Goal: Communication & Community: Answer question/provide support

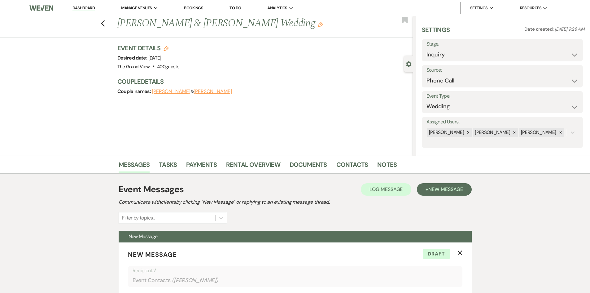
select select "22"
click at [94, 10] on link "Dashboard" at bounding box center [83, 8] width 22 height 6
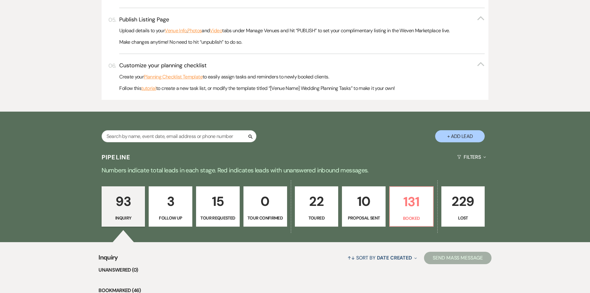
scroll to position [372, 0]
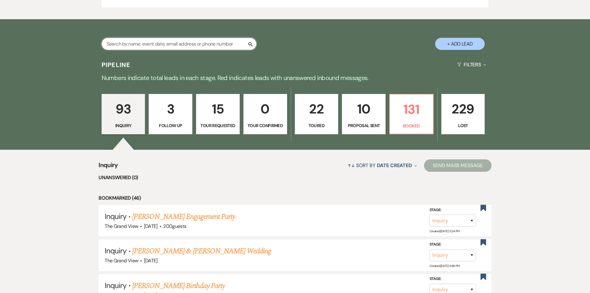
click at [132, 42] on input "text" at bounding box center [179, 44] width 155 height 12
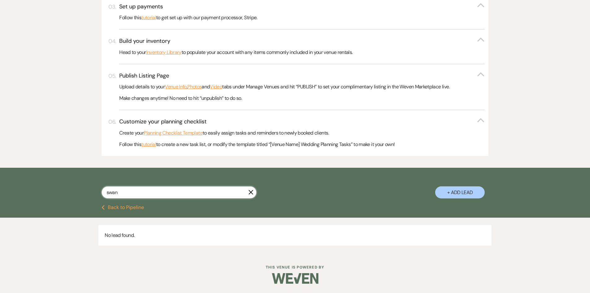
scroll to position [240, 0]
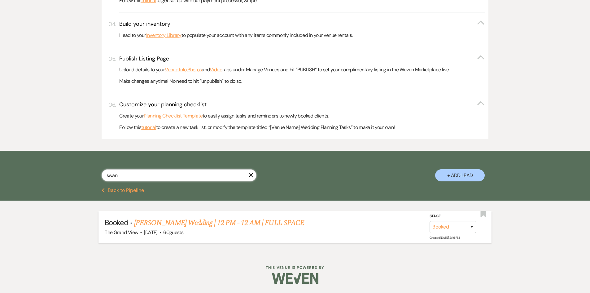
type input "swan"
click at [188, 225] on link "[PERSON_NAME] Wedding | 12 PM - 12 AM | FULL SPACE" at bounding box center [219, 222] width 170 height 11
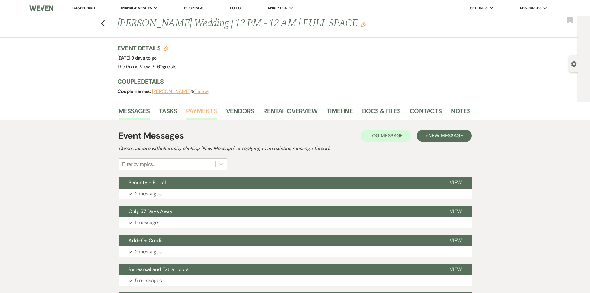
click at [197, 112] on link "Payments" at bounding box center [201, 113] width 31 height 14
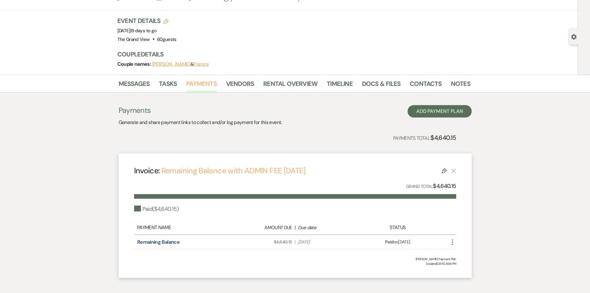
scroll to position [58, 0]
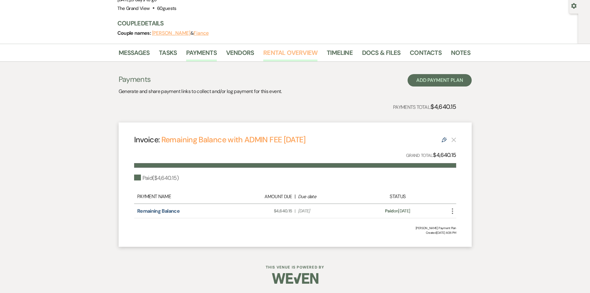
click at [293, 55] on link "Rental Overview" at bounding box center [290, 55] width 54 height 14
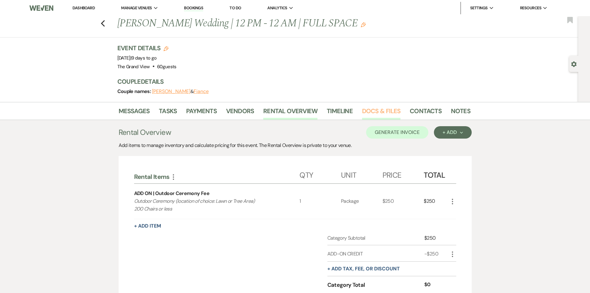
click at [379, 114] on link "Docs & Files" at bounding box center [381, 113] width 38 height 14
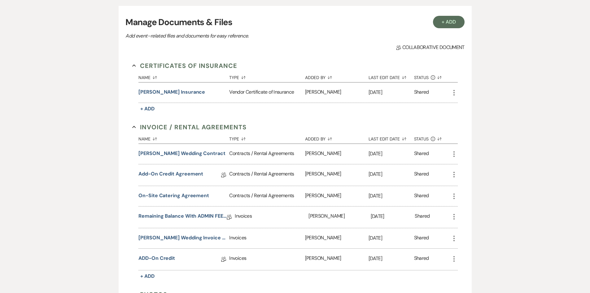
scroll to position [62, 0]
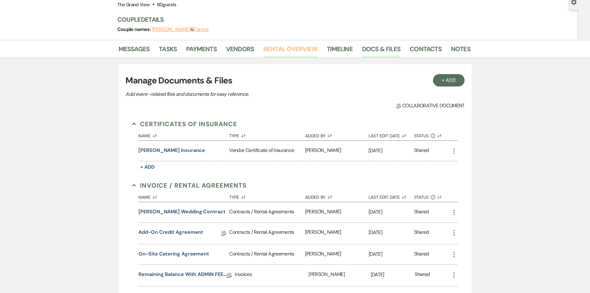
click at [297, 50] on link "Rental Overview" at bounding box center [290, 51] width 54 height 14
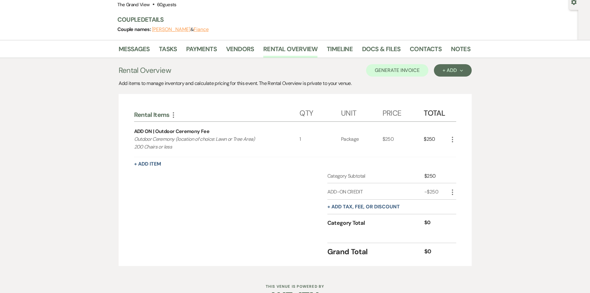
click at [450, 136] on icon "More" at bounding box center [452, 139] width 7 height 7
click at [459, 161] on button "X Delete" at bounding box center [465, 161] width 33 height 10
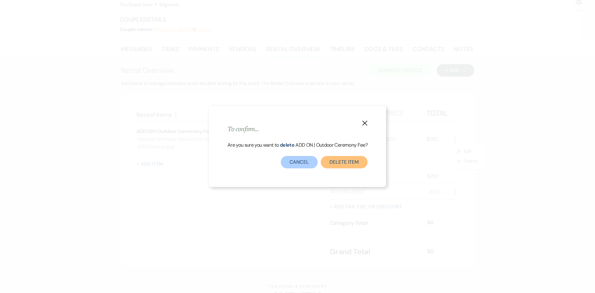
drag, startPoint x: 348, startPoint y: 161, endPoint x: 365, endPoint y: 112, distance: 52.3
click at [348, 161] on button "Delete Item" at bounding box center [344, 162] width 47 height 12
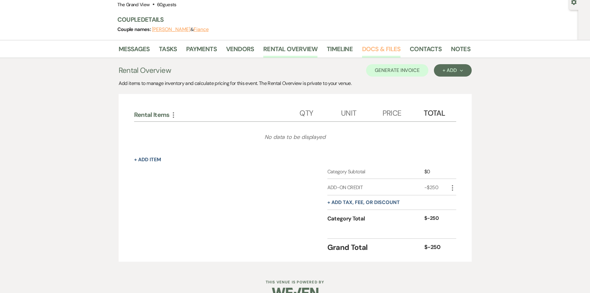
click at [366, 45] on link "Docs & Files" at bounding box center [381, 51] width 38 height 14
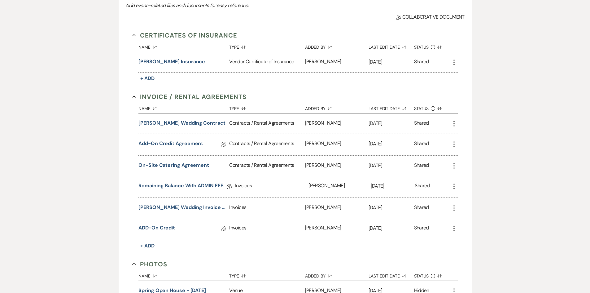
scroll to position [155, 0]
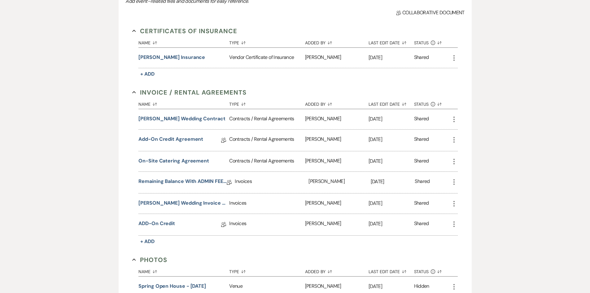
click at [187, 122] on div "[PERSON_NAME] Wedding Contract" at bounding box center [183, 119] width 91 height 20
click at [187, 116] on button "[PERSON_NAME] Wedding Contract" at bounding box center [181, 118] width 87 height 7
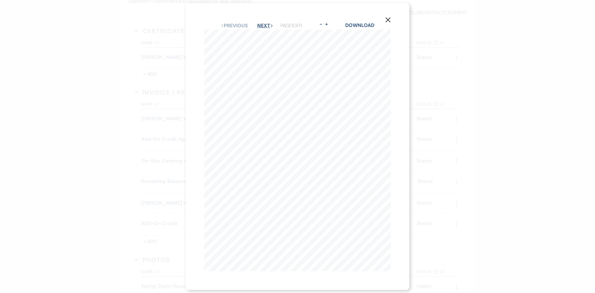
click at [268, 24] on button "Next Next" at bounding box center [265, 25] width 16 height 5
click at [389, 17] on use "button" at bounding box center [387, 19] width 5 height 5
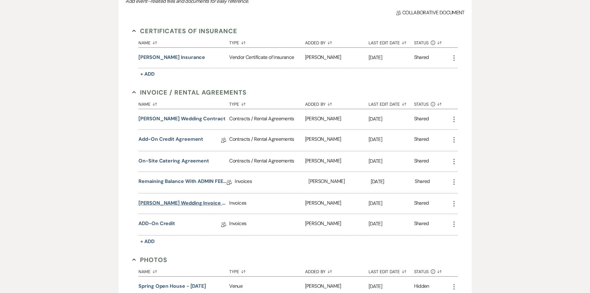
click at [191, 202] on button "[PERSON_NAME] Wedding Invoice [DATE]" at bounding box center [182, 202] width 88 height 7
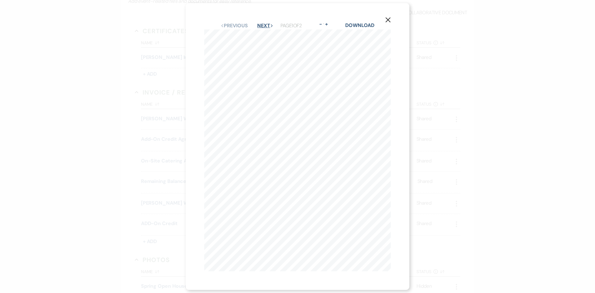
click at [273, 24] on icon "Next" at bounding box center [271, 25] width 3 height 3
click at [267, 26] on button "Next Next" at bounding box center [265, 25] width 16 height 5
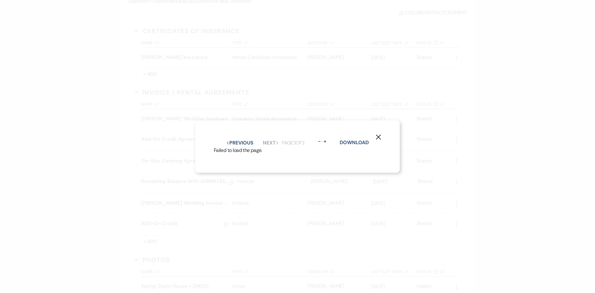
click at [232, 139] on div "Previous Previous Next Next Page 3 of 2 - Zoom + Download" at bounding box center [297, 143] width 167 height 8
click at [235, 140] on button "Previous Previous" at bounding box center [239, 142] width 27 height 5
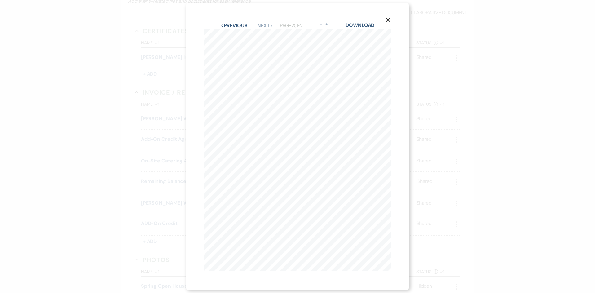
click at [390, 17] on use "button" at bounding box center [387, 19] width 5 height 5
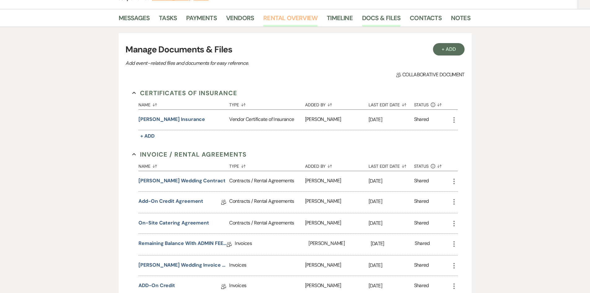
click at [298, 23] on link "Rental Overview" at bounding box center [290, 20] width 54 height 14
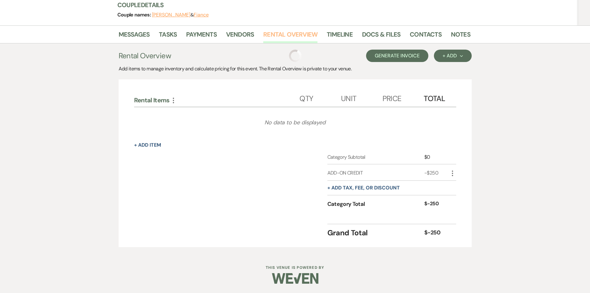
scroll to position [76, 0]
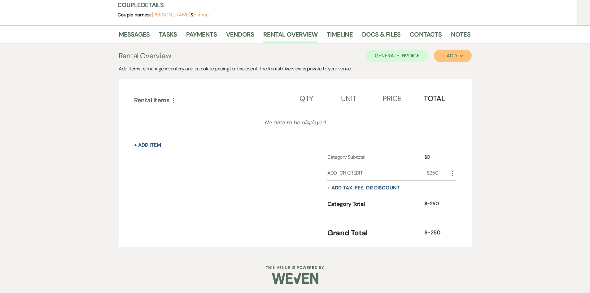
click at [447, 59] on button "+ Add Next" at bounding box center [452, 56] width 37 height 12
click at [440, 72] on button "Item" at bounding box center [449, 70] width 31 height 10
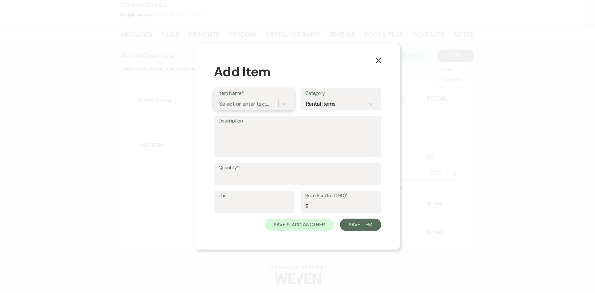
click at [254, 101] on div "Select or enter text..." at bounding box center [244, 104] width 50 height 8
type input "morn"
click at [252, 115] on div "ADD ON | Morning Extra Hours" at bounding box center [253, 119] width 71 height 12
type textarea "This adds on ___ hours at the beginning of your rental time. this will mean you…"
type input "Hours"
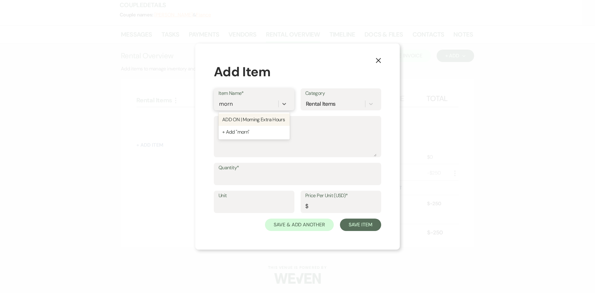
type input "250"
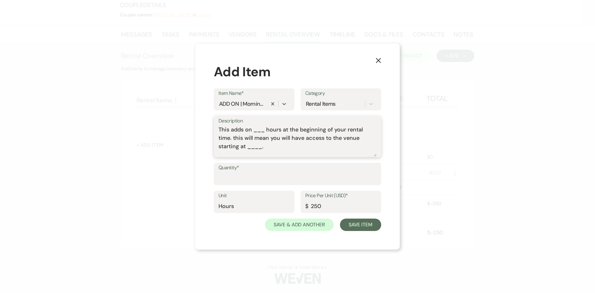
click at [259, 130] on textarea "This adds on ___ hours at the beginning of your rental time. this will mean you…" at bounding box center [297, 140] width 158 height 31
click at [222, 146] on textarea "This adds on 2 hours at the beginning of your rental time. this will mean you w…" at bounding box center [297, 140] width 158 height 31
type textarea "This adds on 2 hours at the beginning of your rental time. this will mean you w…"
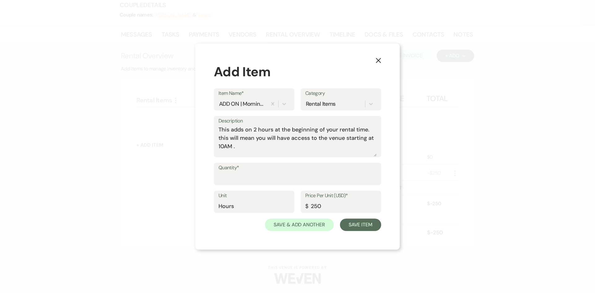
drag, startPoint x: 241, startPoint y: 186, endPoint x: 241, endPoint y: 180, distance: 5.6
click at [241, 186] on div "Quantity*" at bounding box center [297, 177] width 167 height 28
click at [241, 180] on input "Quantity*" at bounding box center [297, 178] width 158 height 12
type input "2"
click at [360, 227] on button "Save Item" at bounding box center [360, 224] width 41 height 12
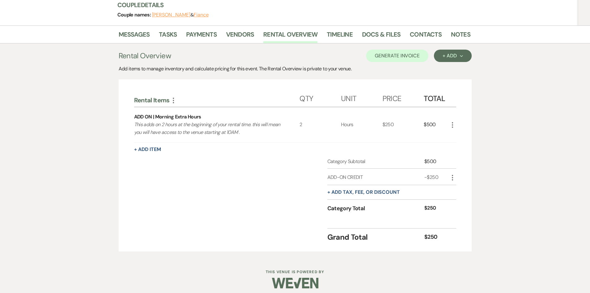
click at [452, 181] on div "More" at bounding box center [452, 177] width 7 height 8
click at [452, 178] on use "button" at bounding box center [452, 178] width 1 height 6
click at [458, 202] on icon "Delete" at bounding box center [458, 199] width 4 height 5
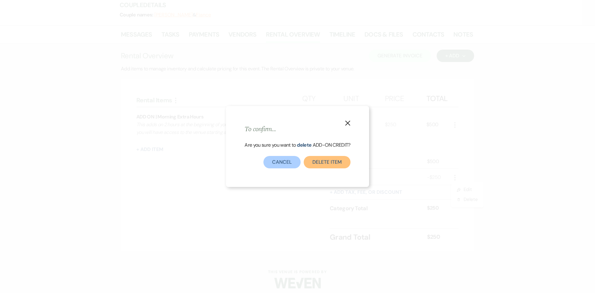
click at [343, 160] on button "Delete item" at bounding box center [327, 162] width 47 height 12
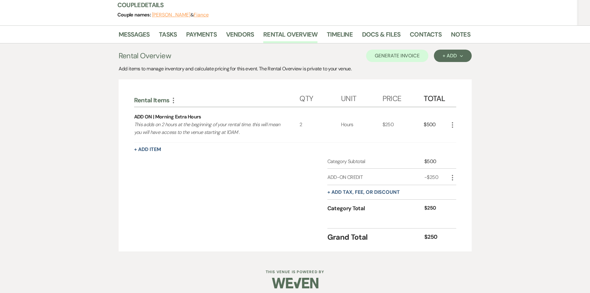
scroll to position [65, 0]
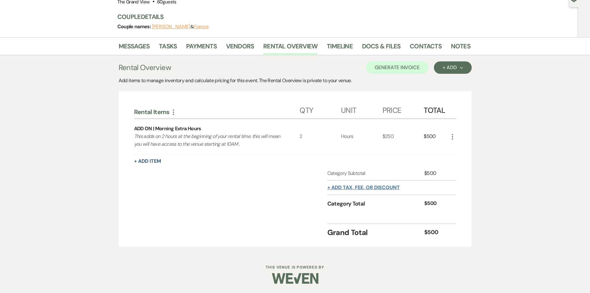
click at [379, 187] on button "+ Add tax, fee, or discount" at bounding box center [363, 187] width 72 height 5
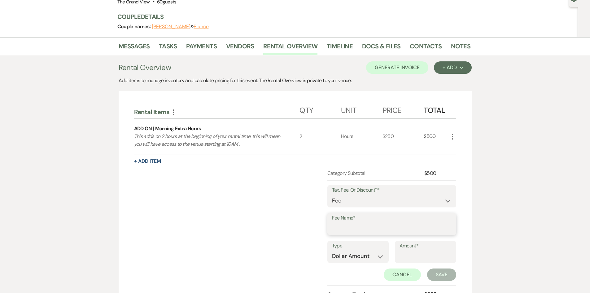
click at [361, 225] on input "Fee Name*" at bounding box center [392, 228] width 120 height 12
type input "Online Payment Fee"
click at [353, 256] on select "Dollar Amount Percentage" at bounding box center [358, 256] width 52 height 12
select select "false"
click at [332, 250] on select "Dollar Amount Percentage" at bounding box center [358, 256] width 52 height 12
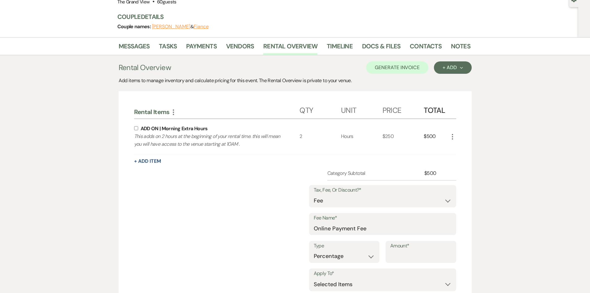
click at [411, 254] on input "Amount*" at bounding box center [420, 256] width 61 height 12
type input "3"
click at [134, 127] on input "checkbox" at bounding box center [136, 128] width 4 height 4
checkbox input "true"
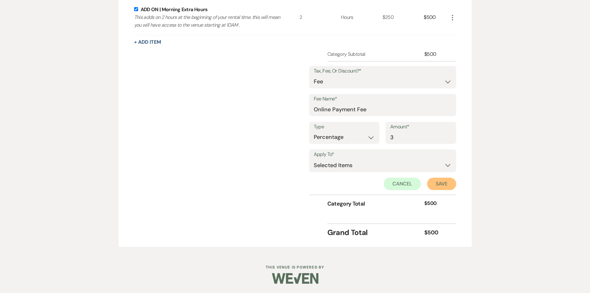
click at [443, 185] on button "Save" at bounding box center [441, 183] width 29 height 12
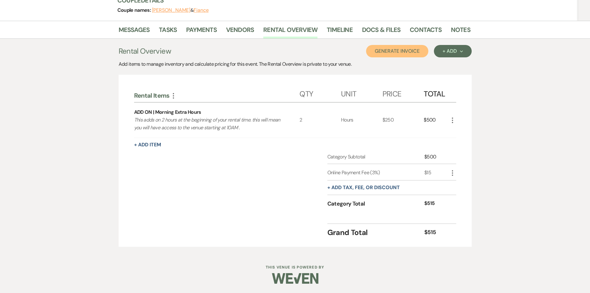
click at [405, 50] on button "Generate Invoice" at bounding box center [397, 51] width 62 height 12
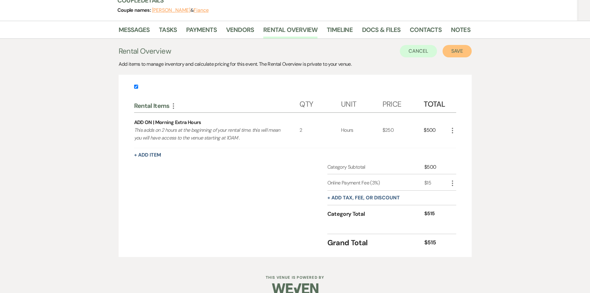
click at [456, 57] on button "Save" at bounding box center [457, 51] width 29 height 12
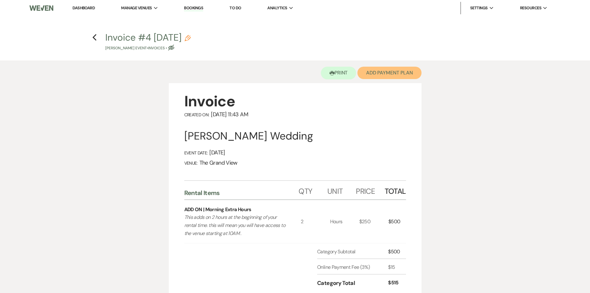
click at [387, 70] on button "Add Payment Plan" at bounding box center [389, 73] width 64 height 12
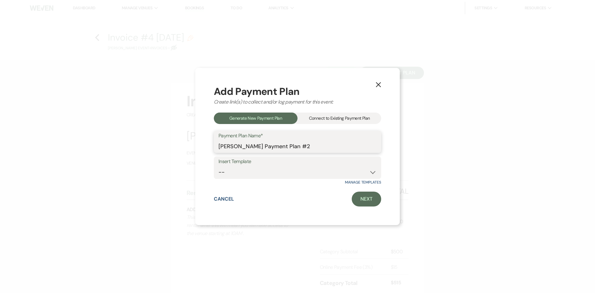
drag, startPoint x: 327, startPoint y: 149, endPoint x: 138, endPoint y: 155, distance: 189.0
click at [138, 155] on div "X Add Payment Plan Create link(s) to collect and/or log payment for this event:…" at bounding box center [297, 146] width 595 height 293
type input "Morning Extra Hours"
click at [319, 120] on div "Connect to Existing Payment Plan" at bounding box center [339, 117] width 84 height 11
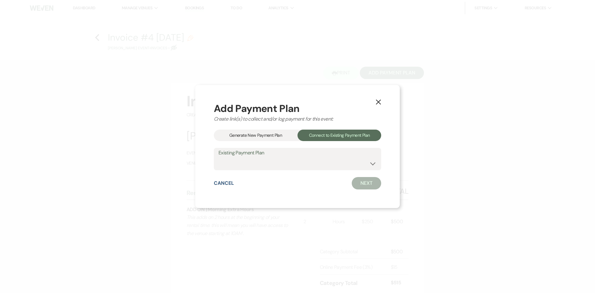
click at [260, 138] on div "Generate New Payment Plan" at bounding box center [256, 134] width 84 height 11
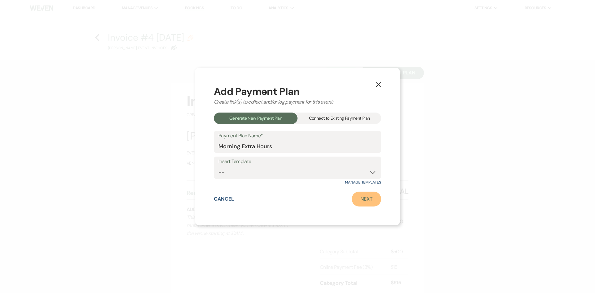
click at [360, 201] on link "Next" at bounding box center [366, 198] width 29 height 15
select select "29947"
select select "2"
select select "percentage"
select select "true"
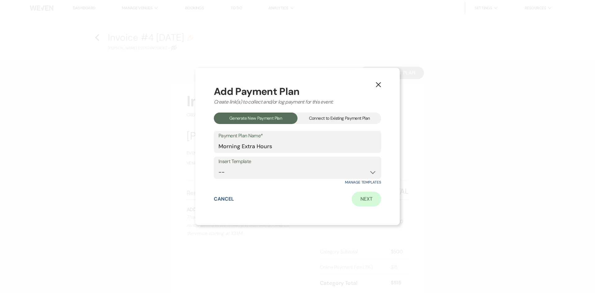
select select "client"
select select "weeks"
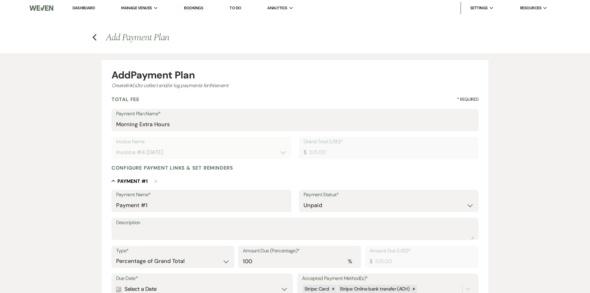
scroll to position [62, 0]
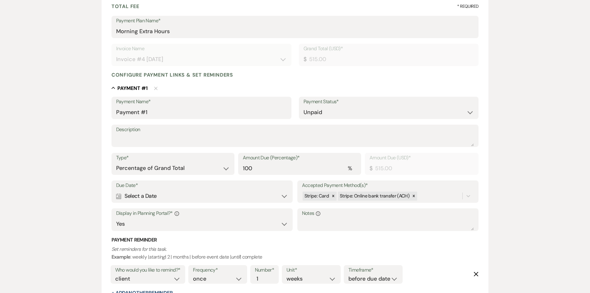
click at [188, 194] on div "Calendar Select a Date Expand" at bounding box center [202, 196] width 172 height 12
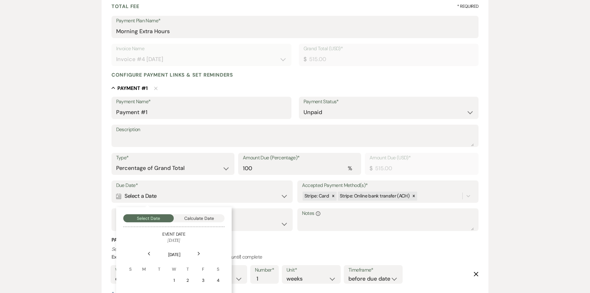
scroll to position [155, 0]
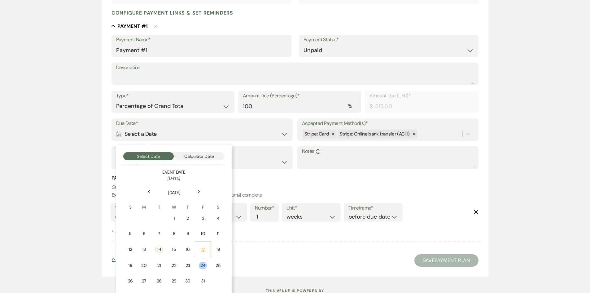
click at [201, 248] on div "17" at bounding box center [203, 249] width 8 height 7
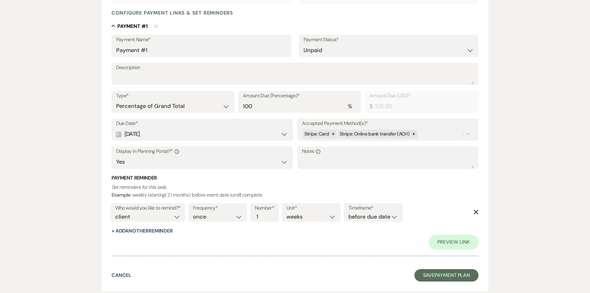
click at [477, 210] on icon "Delete" at bounding box center [476, 211] width 5 height 5
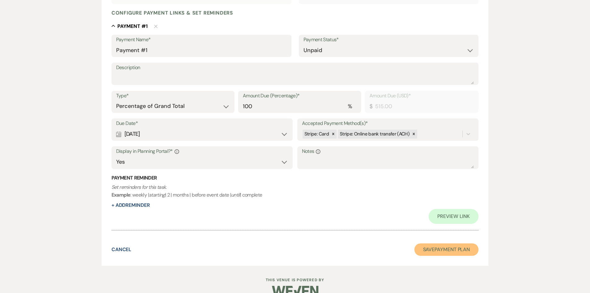
click at [442, 246] on button "Save Payment Plan" at bounding box center [446, 249] width 64 height 12
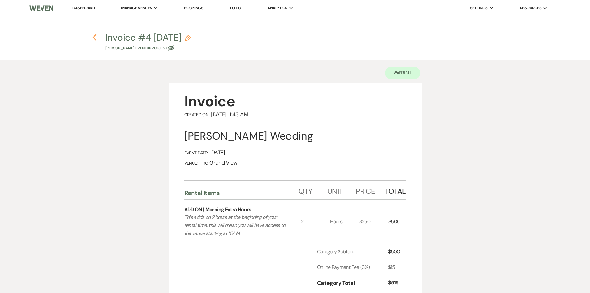
click at [94, 40] on icon "Previous" at bounding box center [94, 37] width 5 height 7
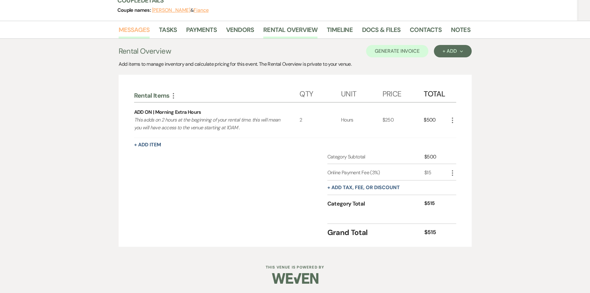
click at [126, 28] on link "Messages" at bounding box center [134, 32] width 31 height 14
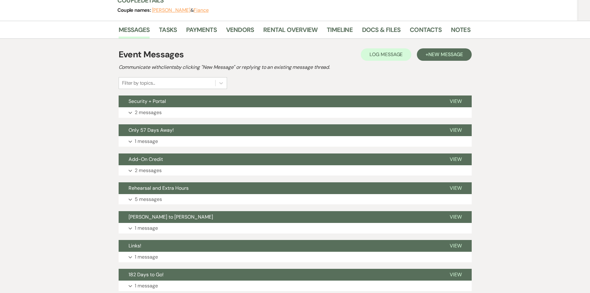
click at [446, 66] on h2 "Communicate with clients by clicking "New Message" or replying to an existing m…" at bounding box center [295, 66] width 353 height 7
click at [443, 56] on span "New Message" at bounding box center [445, 54] width 34 height 7
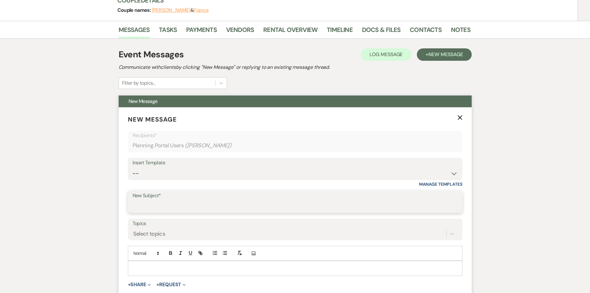
click at [168, 209] on input "New Subject*" at bounding box center [295, 206] width 325 height 12
type input "Extra hours"
click at [153, 262] on div at bounding box center [295, 268] width 334 height 14
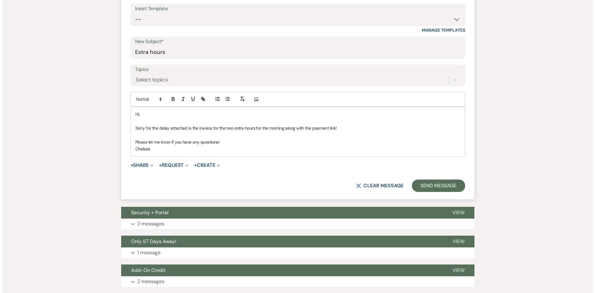
scroll to position [249, 0]
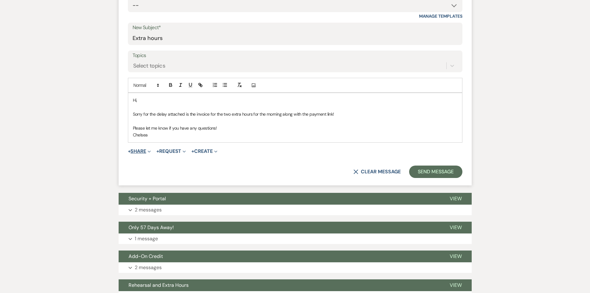
click at [146, 150] on button "+ Share Expand" at bounding box center [139, 151] width 23 height 5
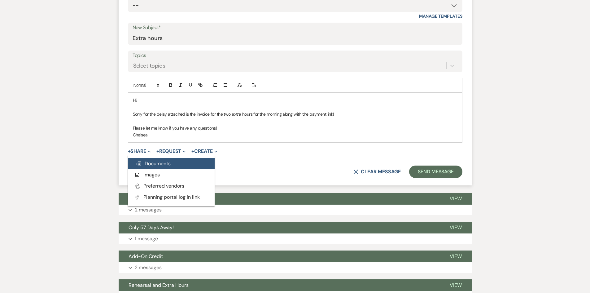
click at [151, 162] on span "Doc Upload Documents" at bounding box center [152, 163] width 35 height 7
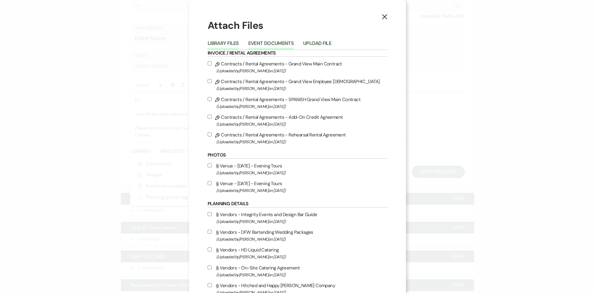
click at [280, 41] on button "Event Documents" at bounding box center [271, 45] width 46 height 9
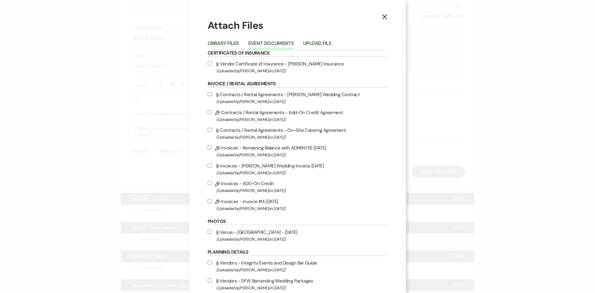
click at [278, 203] on label "Pencil Invoices - Invoice #4 [DATE] (Uploaded by [PERSON_NAME] on [DATE] )" at bounding box center [298, 204] width 180 height 15
click at [212, 203] on input "Pencil Invoices - Invoice #4 [DATE] (Uploaded by [PERSON_NAME] on [DATE] )" at bounding box center [210, 201] width 4 height 4
checkbox input "true"
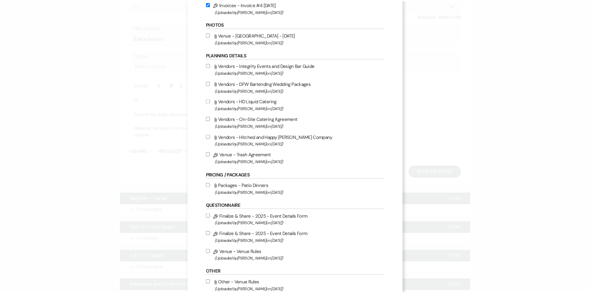
scroll to position [235, 0]
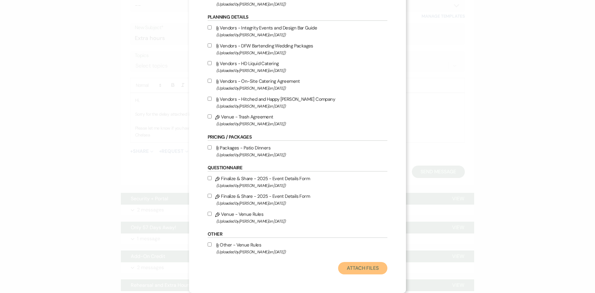
click at [363, 265] on button "Attach Files" at bounding box center [362, 268] width 49 height 12
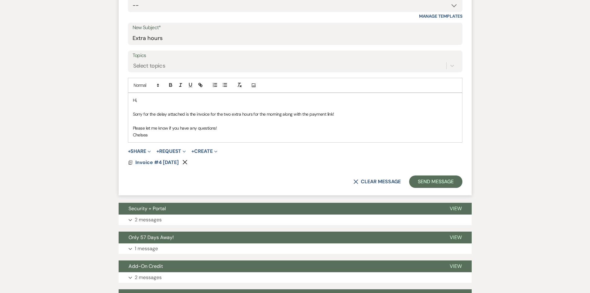
click at [178, 147] on form "New Message X Saving draft... Recipients* Planning Portal Users ( [PERSON_NAME]…" at bounding box center [295, 67] width 353 height 256
click at [179, 152] on button "+ Request Expand" at bounding box center [170, 151] width 29 height 5
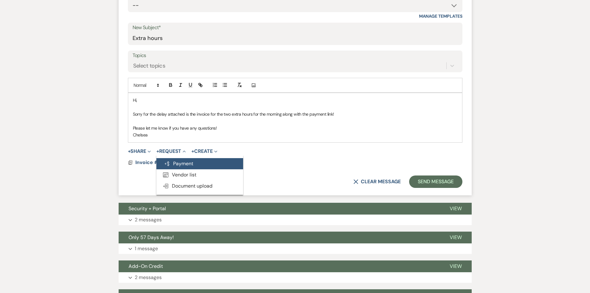
click at [186, 166] on button "Generate Payment Payment" at bounding box center [199, 163] width 87 height 11
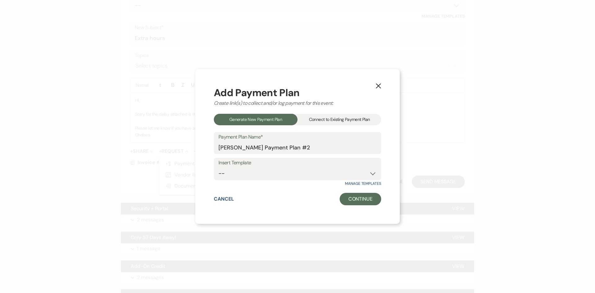
click at [338, 124] on div "Connect to Existing Payment Plan" at bounding box center [339, 119] width 84 height 11
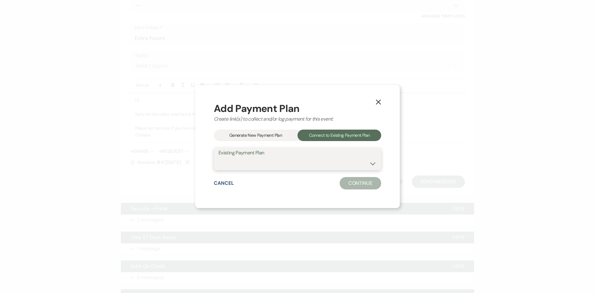
click at [292, 161] on select "[PERSON_NAME] Payment Plan" at bounding box center [297, 163] width 158 height 12
click at [378, 104] on icon "X" at bounding box center [378, 102] width 6 height 6
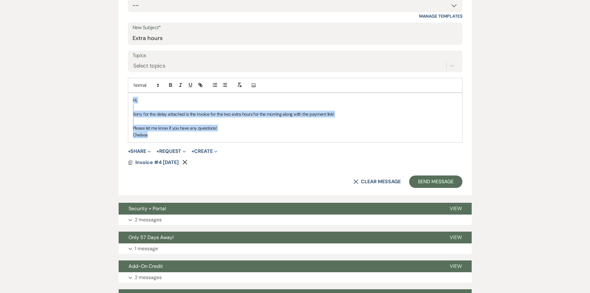
drag, startPoint x: 194, startPoint y: 135, endPoint x: 113, endPoint y: 97, distance: 90.2
click at [113, 97] on div "Messages Tasks Payments Vendors Rental Overview Timeline Docs & Files Contacts …" at bounding box center [295, 173] width 590 height 641
copy div "Hi, Sorry for the delay attached is the invoice for the two extra hours for the…"
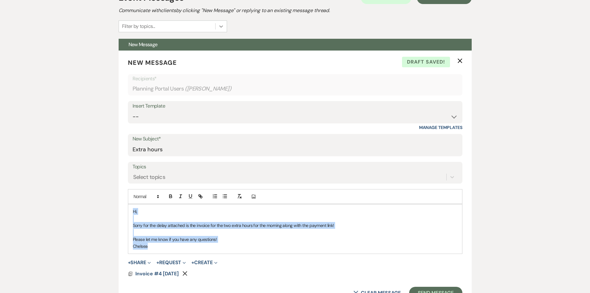
scroll to position [94, 0]
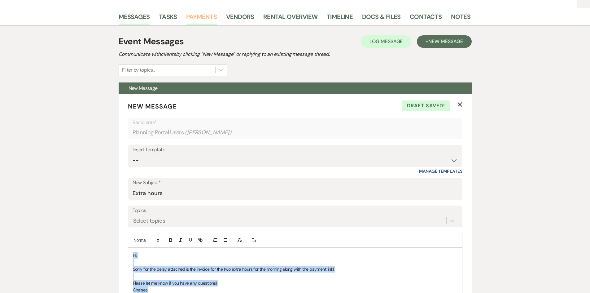
click at [193, 18] on link "Payments" at bounding box center [201, 19] width 31 height 14
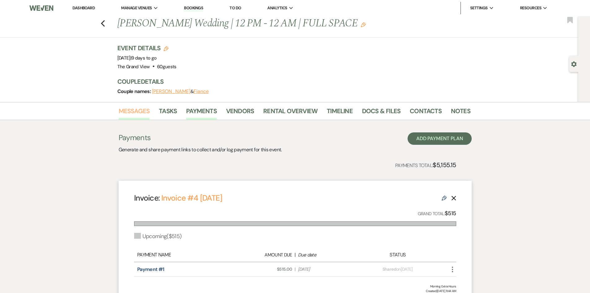
click at [134, 113] on link "Messages" at bounding box center [134, 113] width 31 height 14
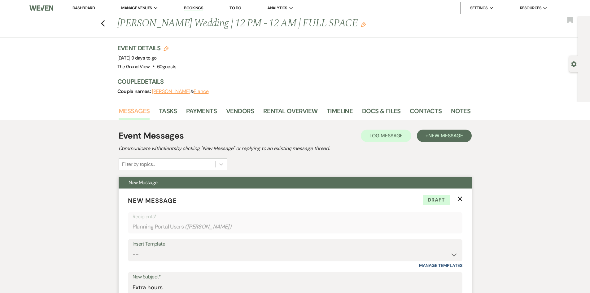
scroll to position [155, 0]
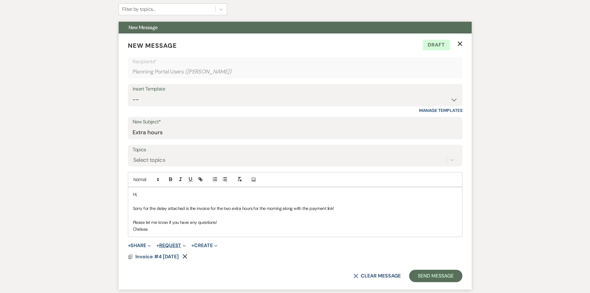
click at [179, 246] on button "+ Request Expand" at bounding box center [170, 245] width 29 height 5
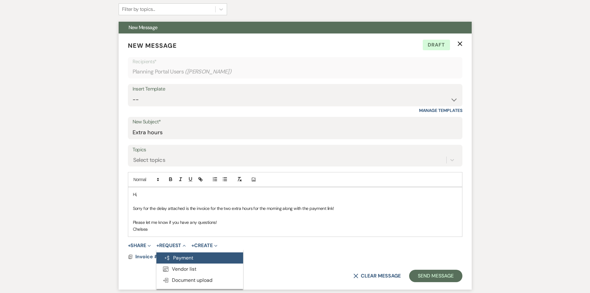
click at [179, 254] on button "Generate Payment Payment" at bounding box center [199, 257] width 87 height 11
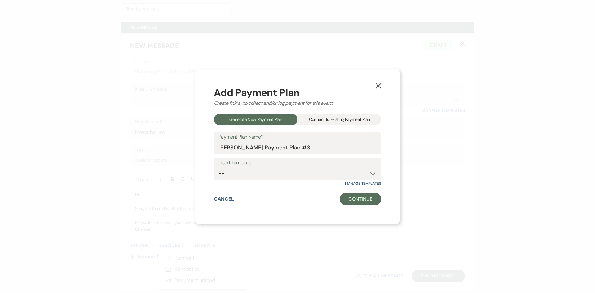
click at [335, 123] on div "Connect to Existing Payment Plan" at bounding box center [339, 119] width 84 height 11
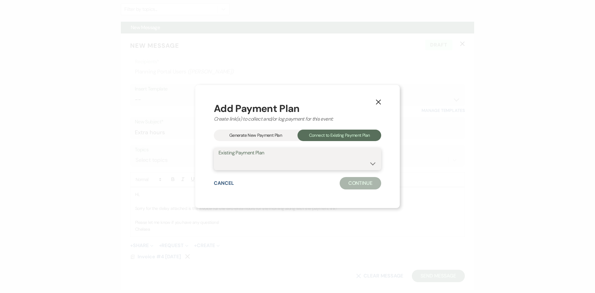
click at [296, 169] on select "Morning Extra Hours [PERSON_NAME] Payment Plan" at bounding box center [297, 163] width 158 height 12
select select "26013"
click at [218, 157] on select "Morning Extra Hours [PERSON_NAME] Payment Plan" at bounding box center [297, 163] width 158 height 12
click at [360, 186] on button "Continue" at bounding box center [360, 183] width 42 height 12
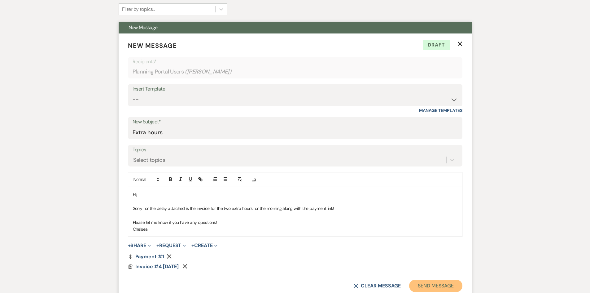
click at [433, 285] on button "Send Message" at bounding box center [435, 285] width 53 height 12
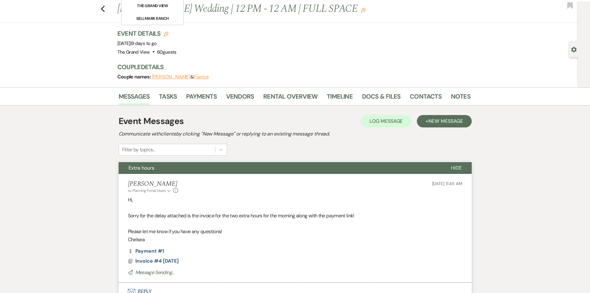
scroll to position [0, 0]
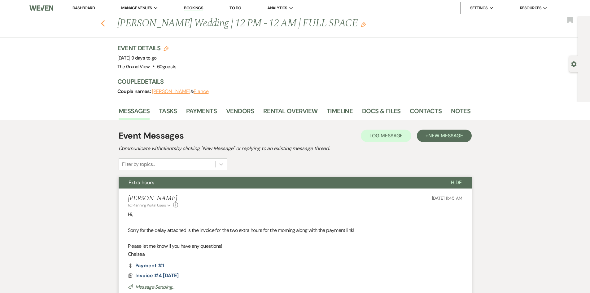
click at [103, 24] on use "button" at bounding box center [103, 23] width 4 height 7
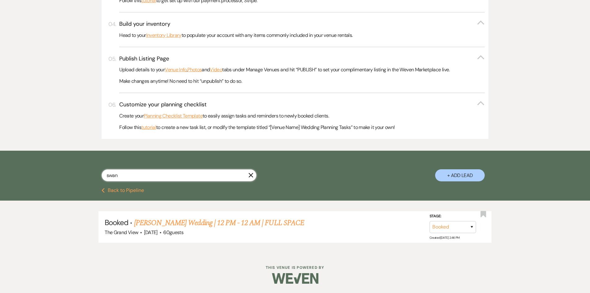
click at [247, 173] on input "swan" at bounding box center [179, 175] width 155 height 12
click at [249, 174] on use "button" at bounding box center [251, 175] width 5 height 5
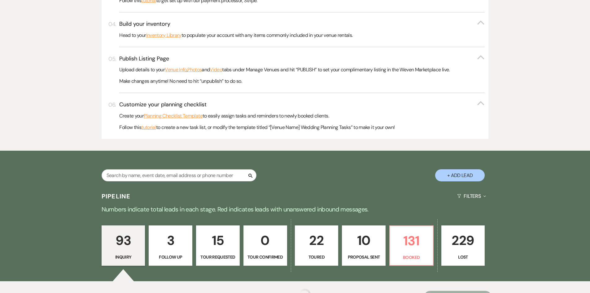
scroll to position [372, 0]
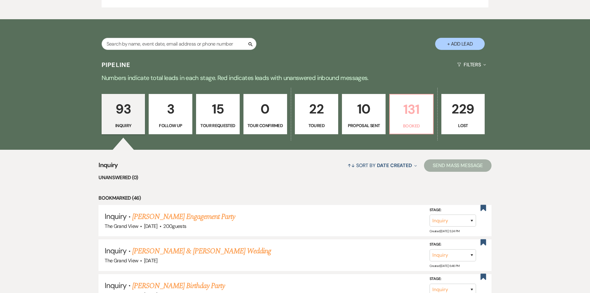
click at [415, 130] on link "131 Booked" at bounding box center [411, 114] width 44 height 40
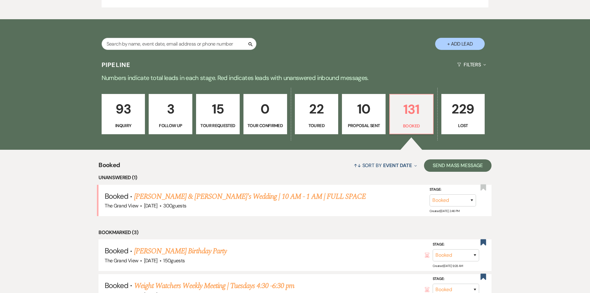
scroll to position [619, 0]
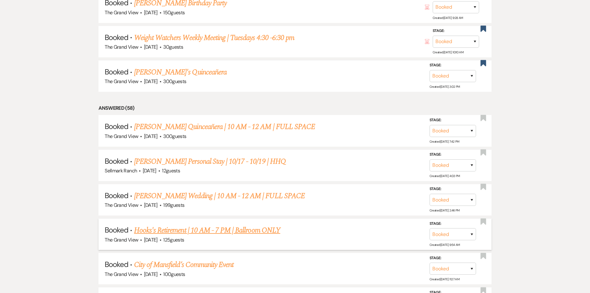
click at [181, 227] on link "Hooks's Retirement | 10 AM - 7 PM | Ballroom ONLY" at bounding box center [207, 230] width 146 height 11
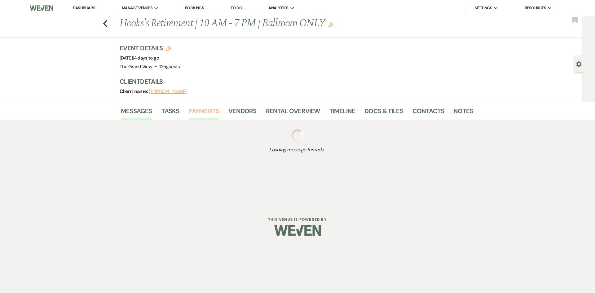
click at [200, 114] on link "Payments" at bounding box center [204, 113] width 31 height 14
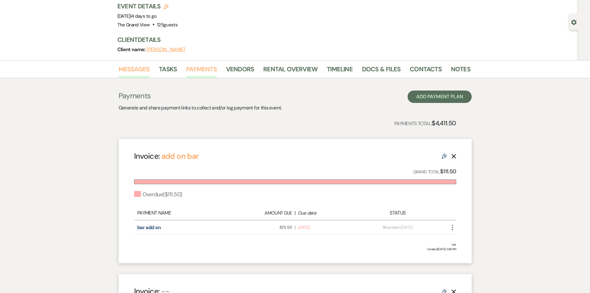
scroll to position [31, 0]
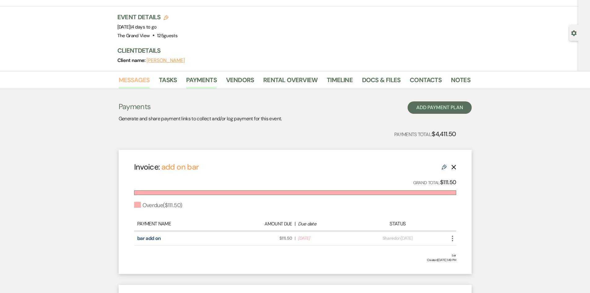
click at [136, 81] on link "Messages" at bounding box center [134, 82] width 31 height 14
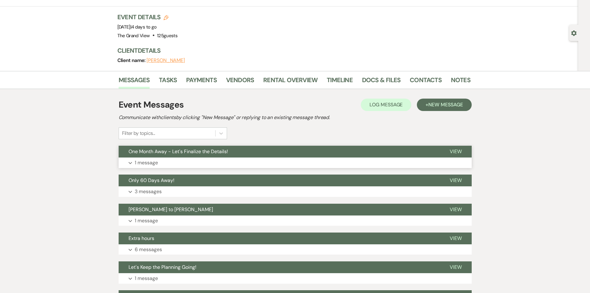
click at [186, 158] on button "Expand 1 message" at bounding box center [295, 162] width 353 height 11
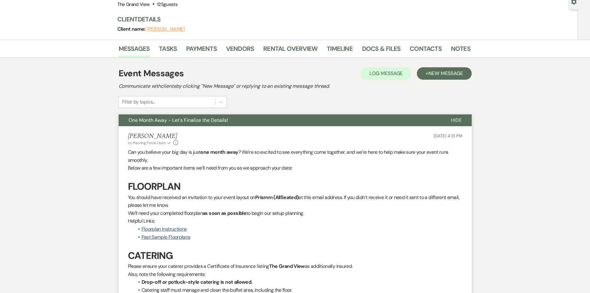
scroll to position [62, 0]
click at [452, 73] on span "New Message" at bounding box center [445, 73] width 34 height 7
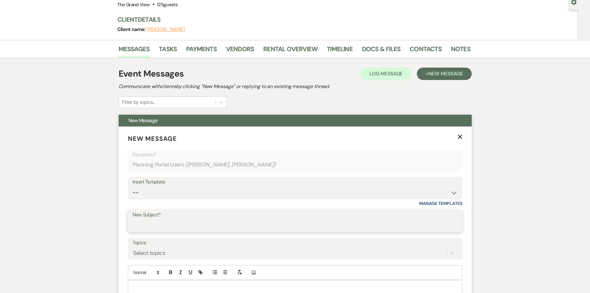
click at [181, 225] on input "New Subject*" at bounding box center [295, 225] width 325 height 12
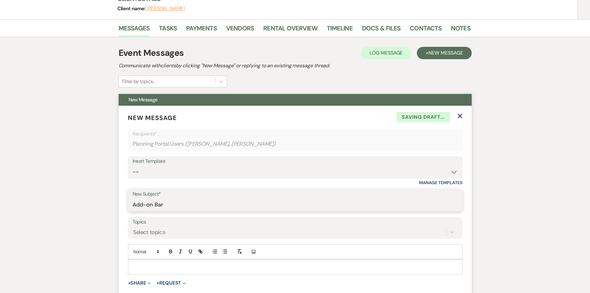
scroll to position [93, 0]
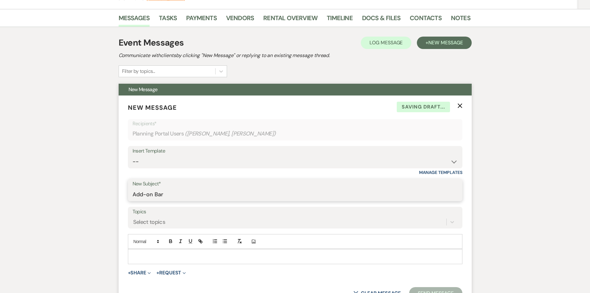
type input "Add-on Bar"
click at [158, 250] on div at bounding box center [295, 256] width 334 height 14
click at [135, 286] on button "+ Share Expand" at bounding box center [139, 286] width 23 height 5
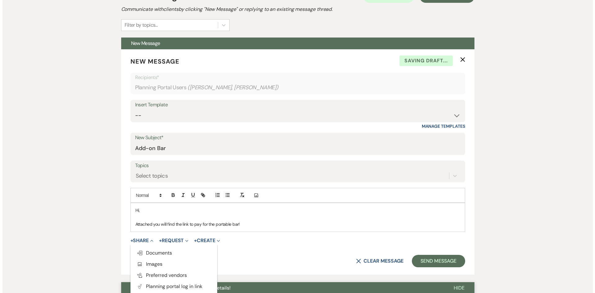
scroll to position [217, 0]
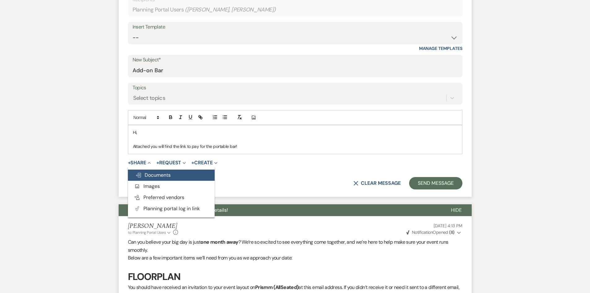
click at [164, 172] on span "Doc Upload Documents" at bounding box center [152, 175] width 35 height 7
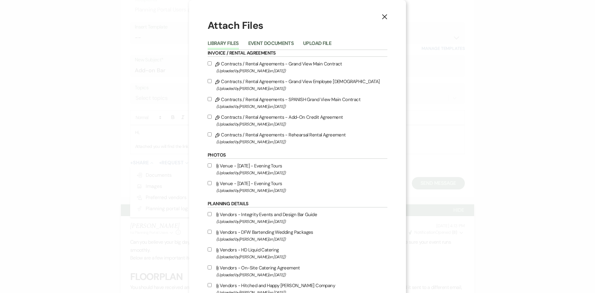
click at [283, 44] on button "Event Documents" at bounding box center [271, 45] width 46 height 9
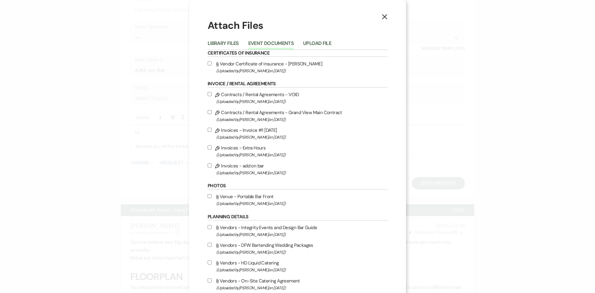
click at [253, 169] on span "(Uploaded by [PERSON_NAME] on [DATE] )" at bounding box center [301, 172] width 171 height 7
click at [212, 167] on input "Pencil Invoices - add on bar (Uploaded by [PERSON_NAME] on [DATE] )" at bounding box center [210, 165] width 4 height 4
checkbox input "true"
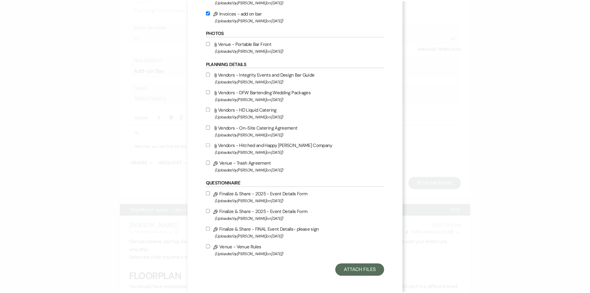
scroll to position [155, 0]
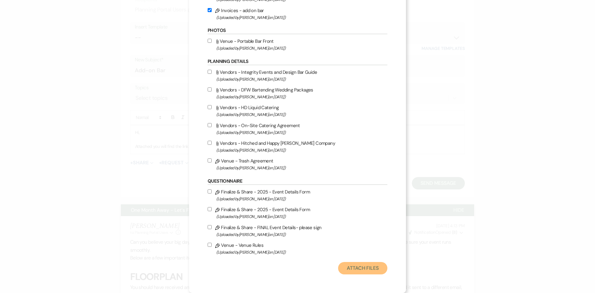
click at [360, 273] on button "Attach Files" at bounding box center [362, 268] width 49 height 12
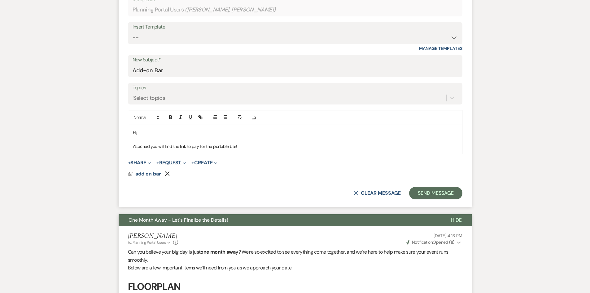
click at [173, 163] on button "+ Request Expand" at bounding box center [170, 162] width 29 height 5
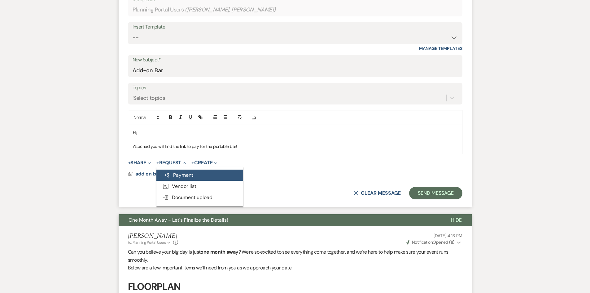
click at [185, 173] on button "Generate Payment Payment" at bounding box center [199, 174] width 87 height 11
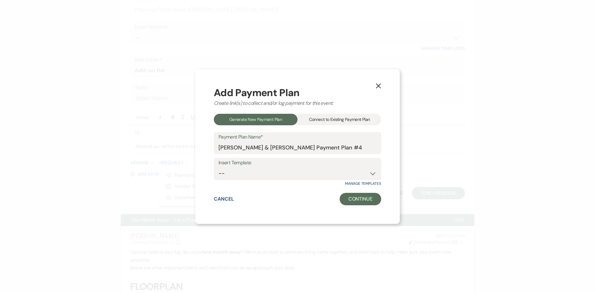
click at [315, 119] on div "Connect to Existing Payment Plan" at bounding box center [339, 119] width 84 height 11
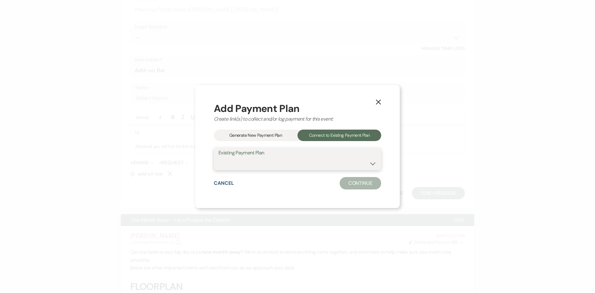
drag, startPoint x: 277, startPoint y: 161, endPoint x: 276, endPoint y: 169, distance: 7.9
click at [277, 161] on select "bar Extra Hours [PERSON_NAME] & [PERSON_NAME] Payment Plan" at bounding box center [297, 163] width 158 height 12
select select "25991"
click at [218, 157] on select "bar Extra Hours [PERSON_NAME] & [PERSON_NAME] Payment Plan" at bounding box center [297, 163] width 158 height 12
click at [354, 184] on button "Continue" at bounding box center [360, 183] width 42 height 12
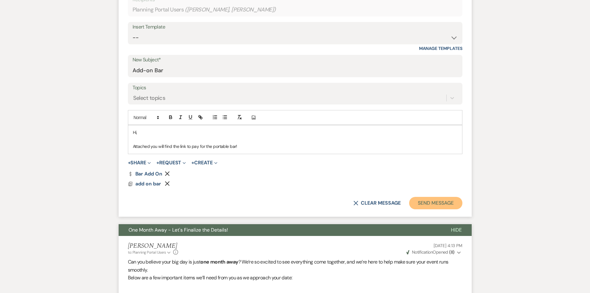
click at [434, 203] on button "Send Message" at bounding box center [435, 203] width 53 height 12
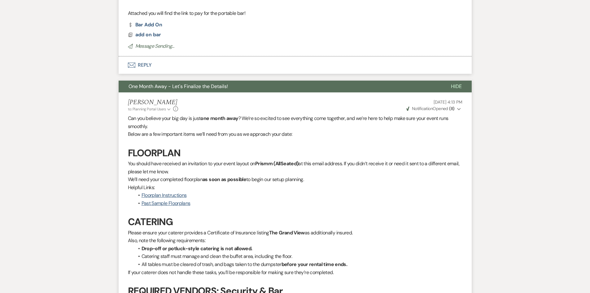
scroll to position [0, 0]
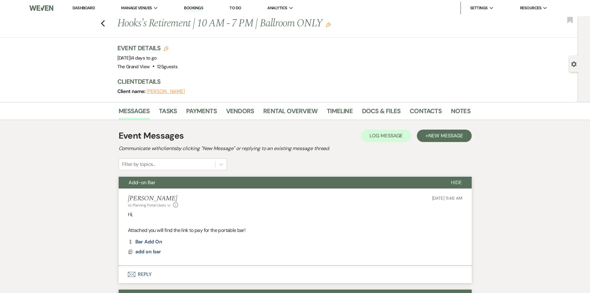
click at [88, 7] on link "Dashboard" at bounding box center [83, 7] width 22 height 5
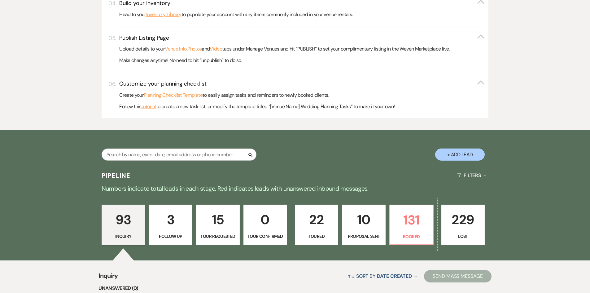
scroll to position [341, 0]
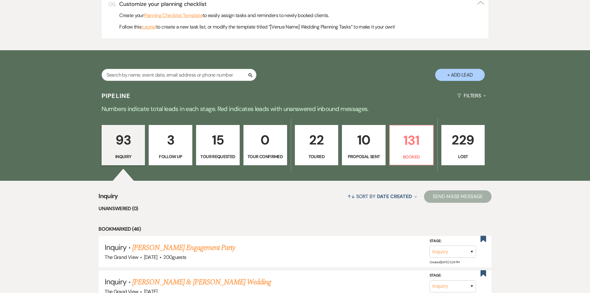
click at [165, 81] on div "Search" at bounding box center [179, 77] width 155 height 17
click at [165, 78] on input "text" at bounding box center [179, 75] width 155 height 12
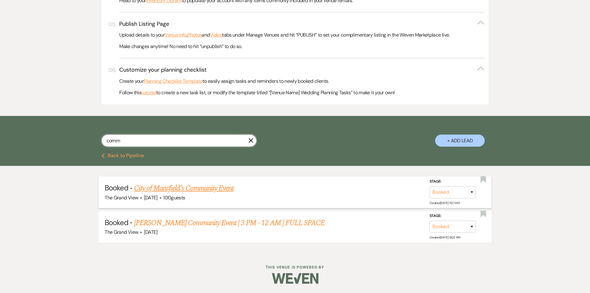
type input "comm"
click at [194, 189] on link "City of Mansfield’s Community Event" at bounding box center [183, 187] width 99 height 11
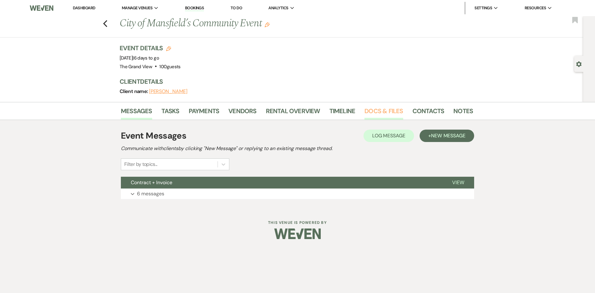
click at [376, 109] on link "Docs & Files" at bounding box center [383, 113] width 38 height 14
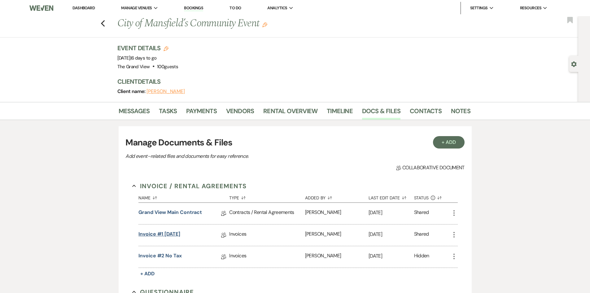
click at [163, 234] on link "Invoice #1 [DATE]" at bounding box center [159, 235] width 42 height 10
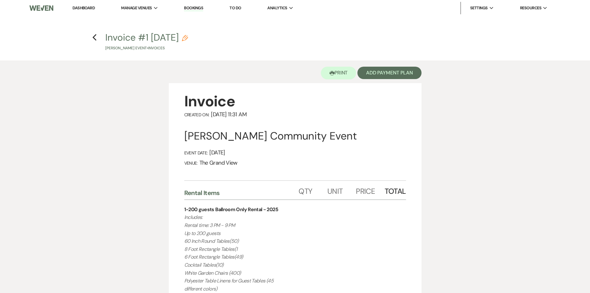
click at [98, 41] on h4 "Previous Invoice #1 [DATE] Pencil [PERSON_NAME] Event • Invoices" at bounding box center [295, 41] width 446 height 20
click at [103, 41] on h4 "Previous Invoice #1 [DATE] Pencil [PERSON_NAME] Event • Invoices" at bounding box center [295, 41] width 446 height 20
click at [95, 37] on icon "Previous" at bounding box center [94, 37] width 5 height 7
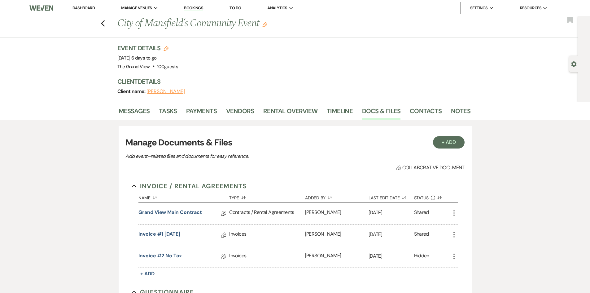
click at [87, 9] on link "Dashboard" at bounding box center [83, 7] width 22 height 5
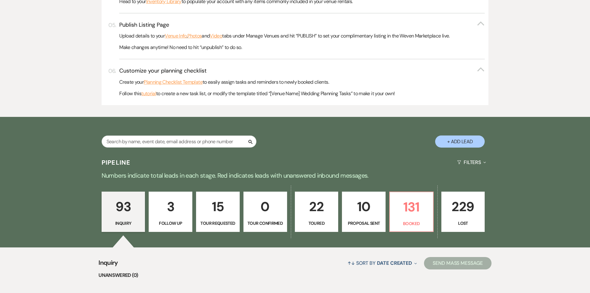
scroll to position [341, 0]
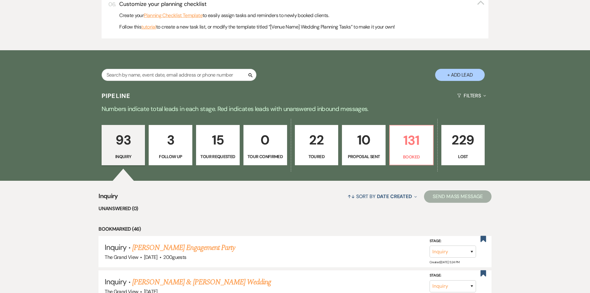
click at [415, 121] on div "93 Inquiry 3 Follow Up 15 Tour Requested 0 Tour Confirmed 22 Toured 10 Proposal…" at bounding box center [295, 148] width 446 height 63
click at [414, 134] on p "131" at bounding box center [412, 140] width 36 height 21
